Goal: Task Accomplishment & Management: Manage account settings

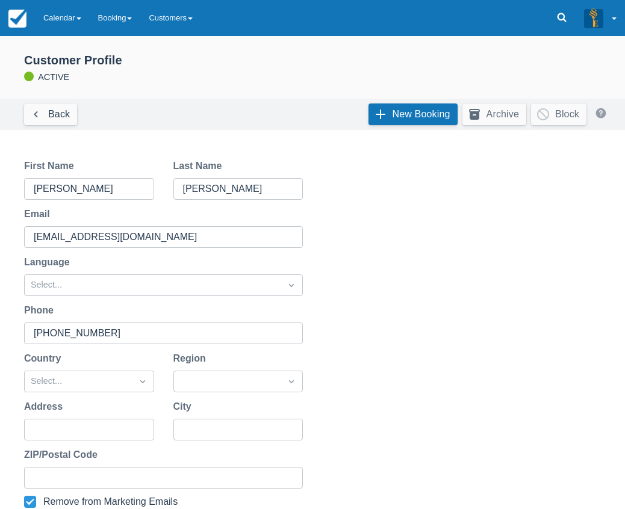
scroll to position [314, 0]
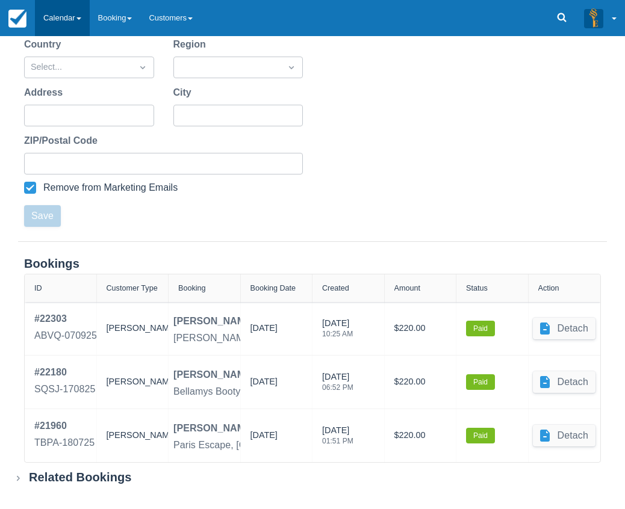
click at [68, 27] on link "Calendar" at bounding box center [62, 18] width 55 height 36
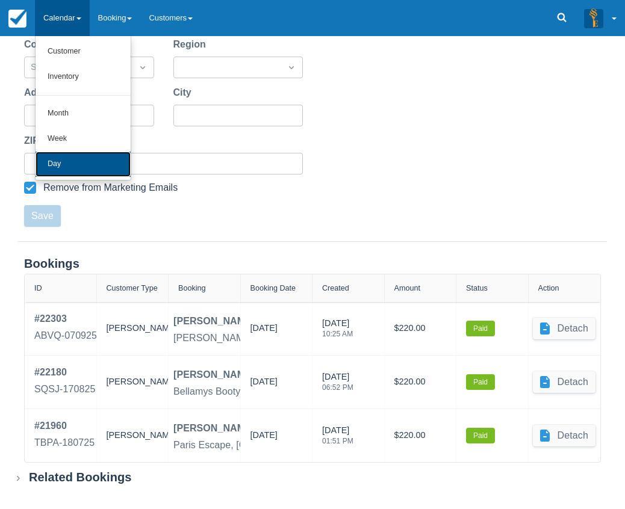
click at [102, 165] on link "Day" at bounding box center [83, 164] width 95 height 25
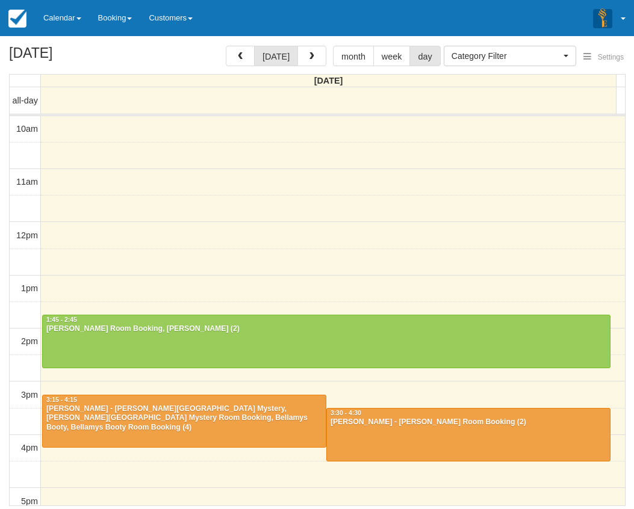
select select
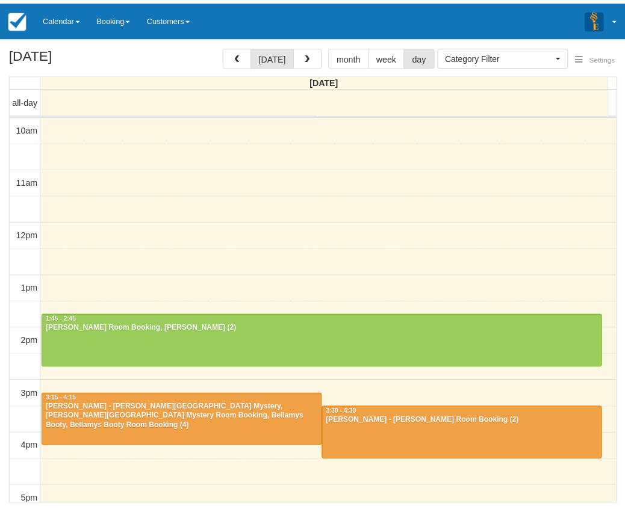
scroll to position [160, 0]
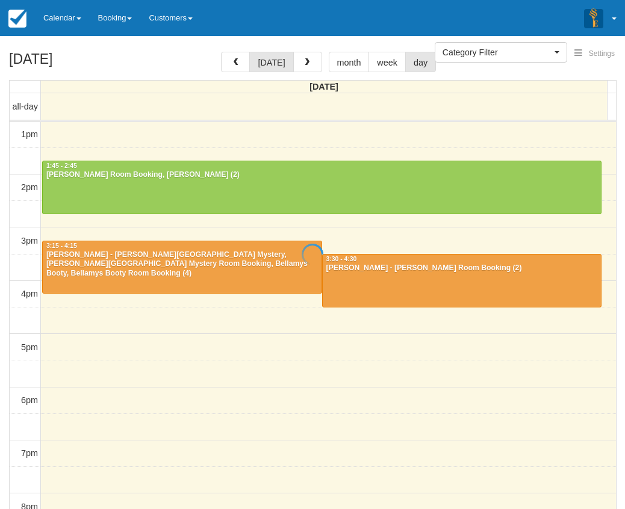
click at [330, 171] on div at bounding box center [312, 254] width 625 height 509
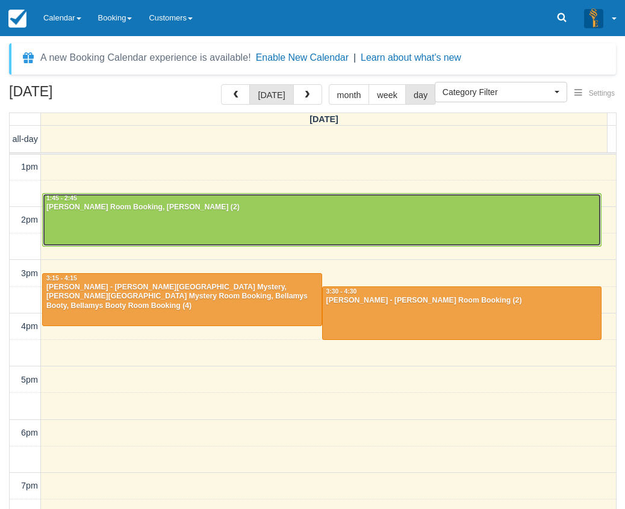
click at [528, 227] on div at bounding box center [322, 220] width 558 height 52
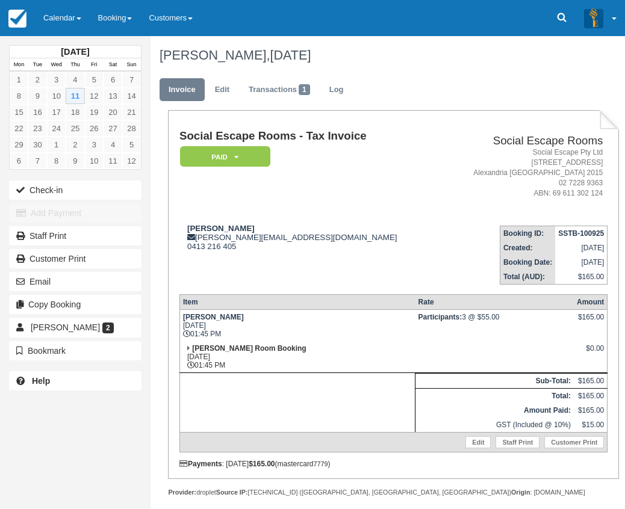
click at [369, 259] on td "[PERSON_NAME] [PERSON_NAME][EMAIL_ADDRESS][DOMAIN_NAME] 0413 216 405" at bounding box center [309, 250] width 261 height 69
click at [60, 189] on button "Check-in" at bounding box center [75, 190] width 132 height 19
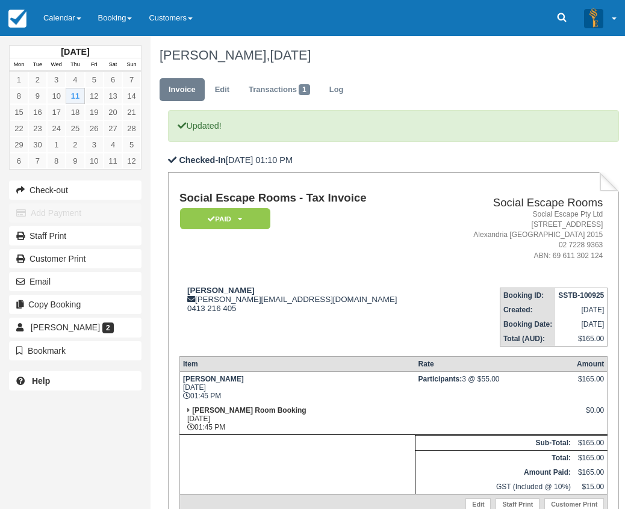
click at [445, 199] on h2 "Social Escape Rooms" at bounding box center [523, 203] width 157 height 13
click at [407, 92] on ul "Invoice Edit Transactions 1 Log" at bounding box center [384, 93] width 451 height 36
click at [68, 27] on link "Calendar" at bounding box center [62, 18] width 55 height 36
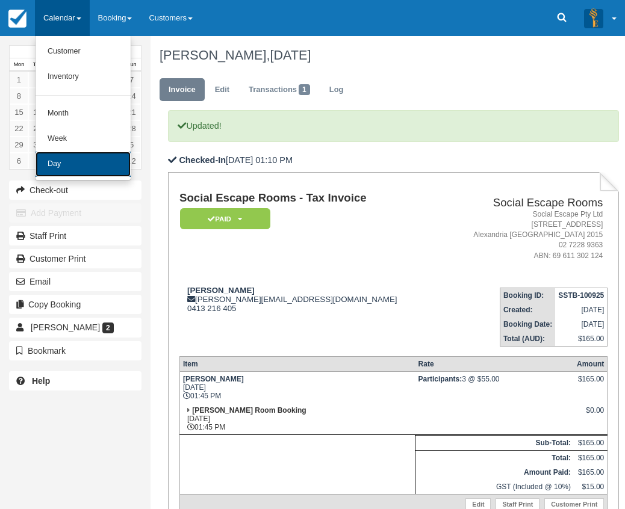
click at [71, 152] on link "Day" at bounding box center [83, 164] width 95 height 25
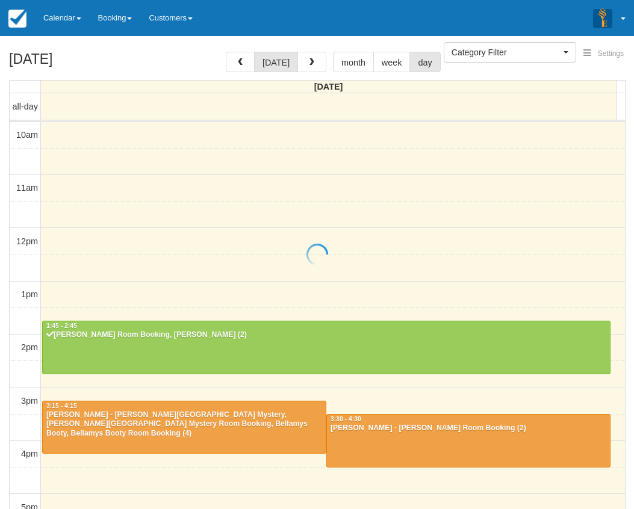
select select
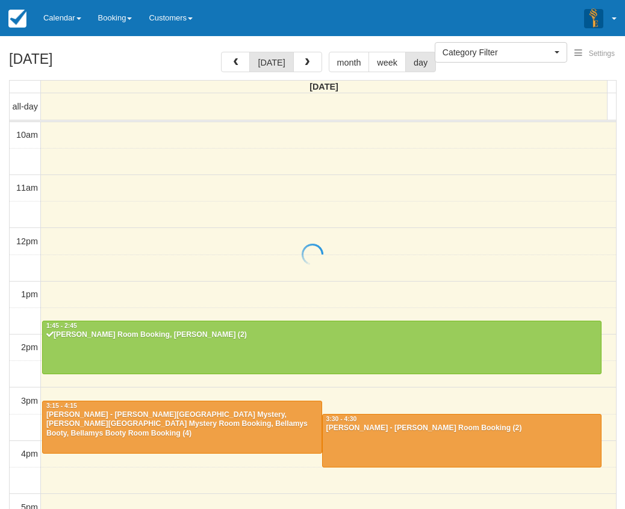
scroll to position [160, 0]
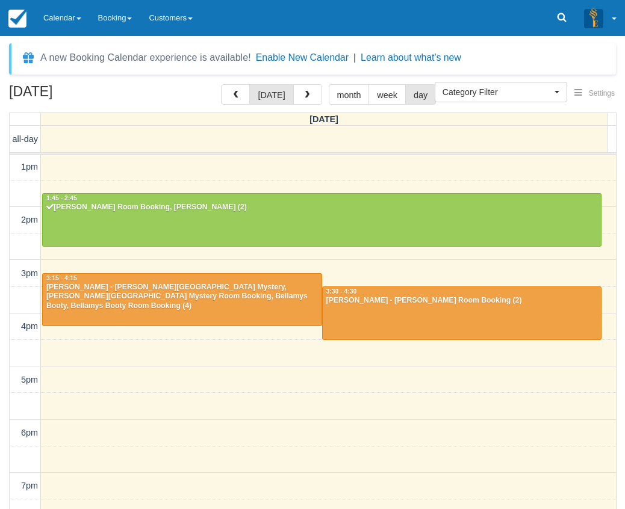
click at [179, 79] on div "A new Booking Calendar experience is available! Enable New Calendar | Learn abo…" at bounding box center [312, 295] width 607 height 504
click at [52, 26] on link "Calendar" at bounding box center [62, 18] width 55 height 36
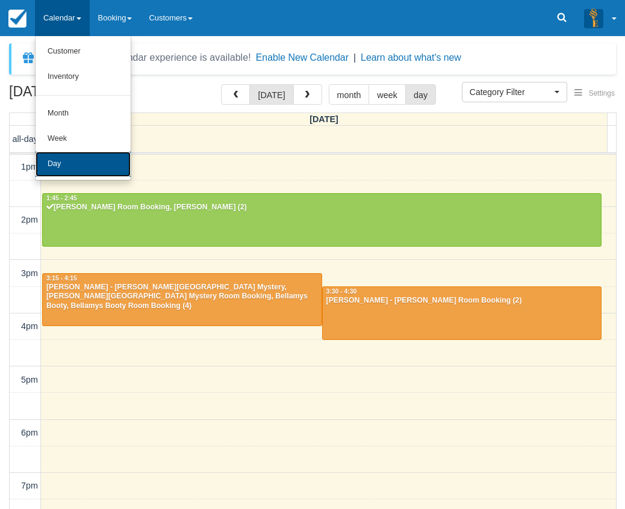
click at [93, 159] on link "Day" at bounding box center [83, 164] width 95 height 25
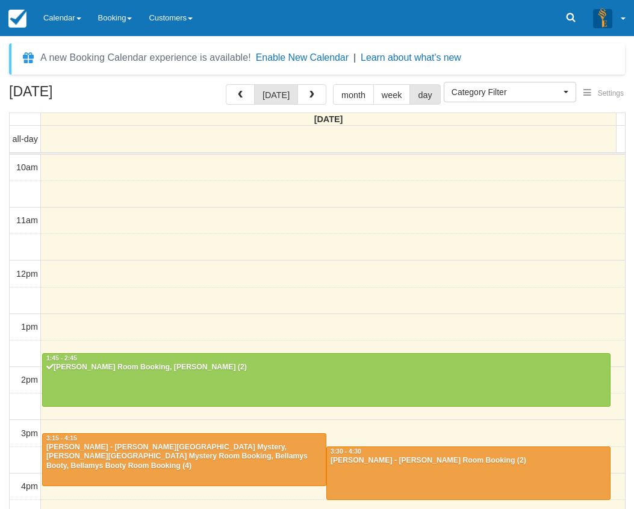
select select
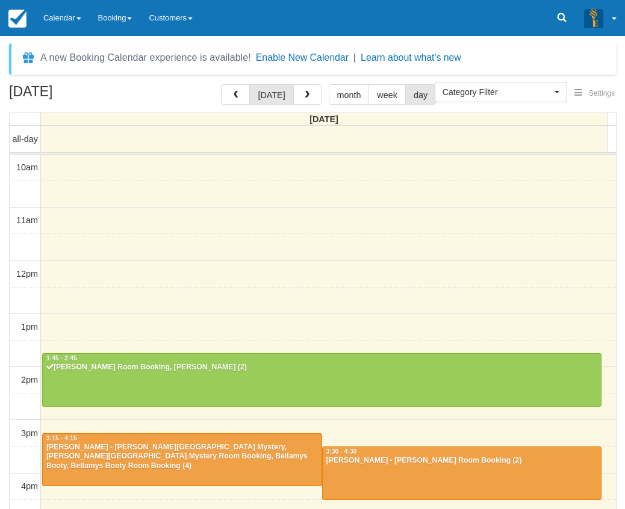
scroll to position [160, 0]
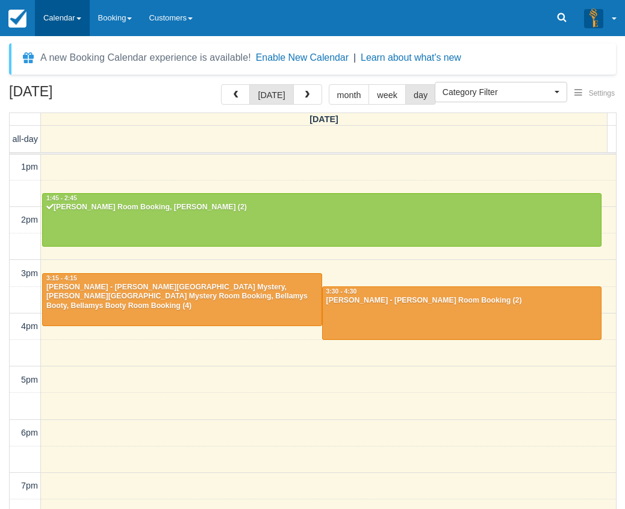
click at [88, 29] on link "Calendar" at bounding box center [62, 18] width 55 height 36
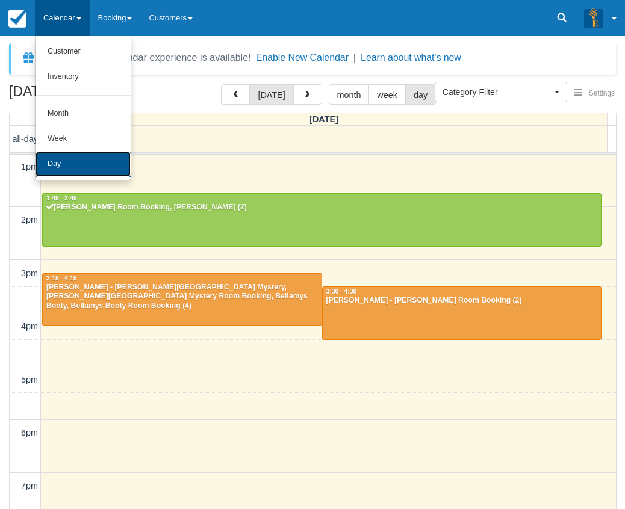
click at [70, 158] on link "Day" at bounding box center [83, 164] width 95 height 25
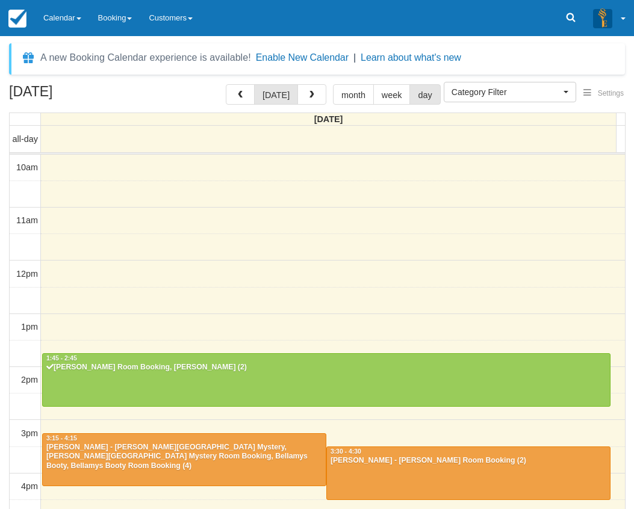
select select
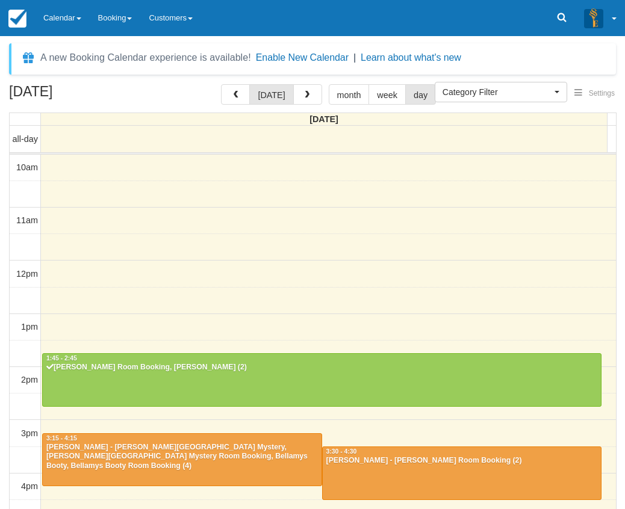
scroll to position [160, 0]
